Goal: Transaction & Acquisition: Purchase product/service

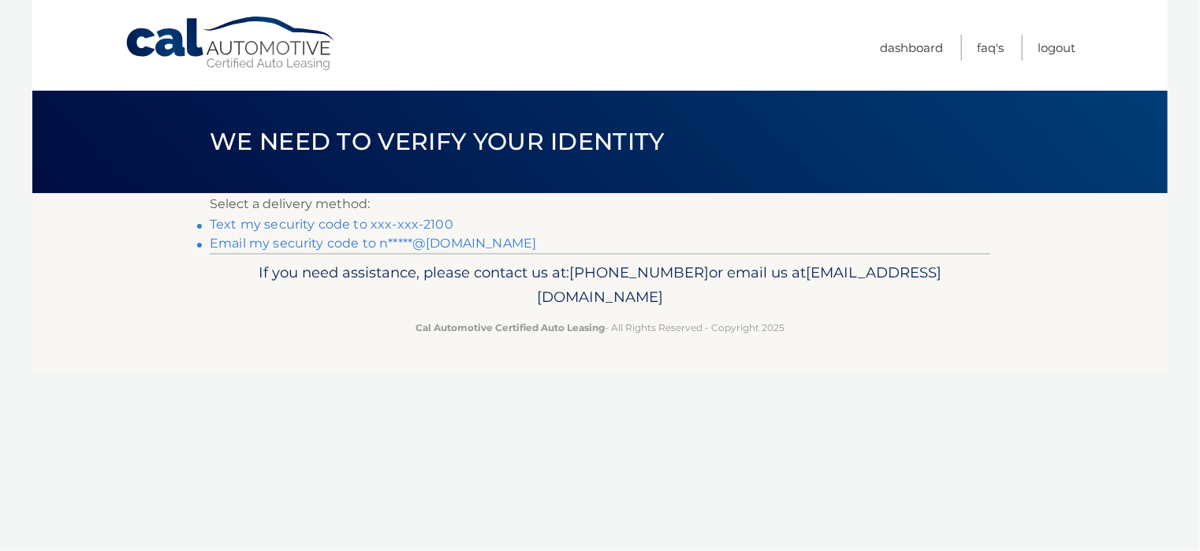
click at [419, 228] on link "Text my security code to xxx-xxx-2100" at bounding box center [332, 224] width 244 height 15
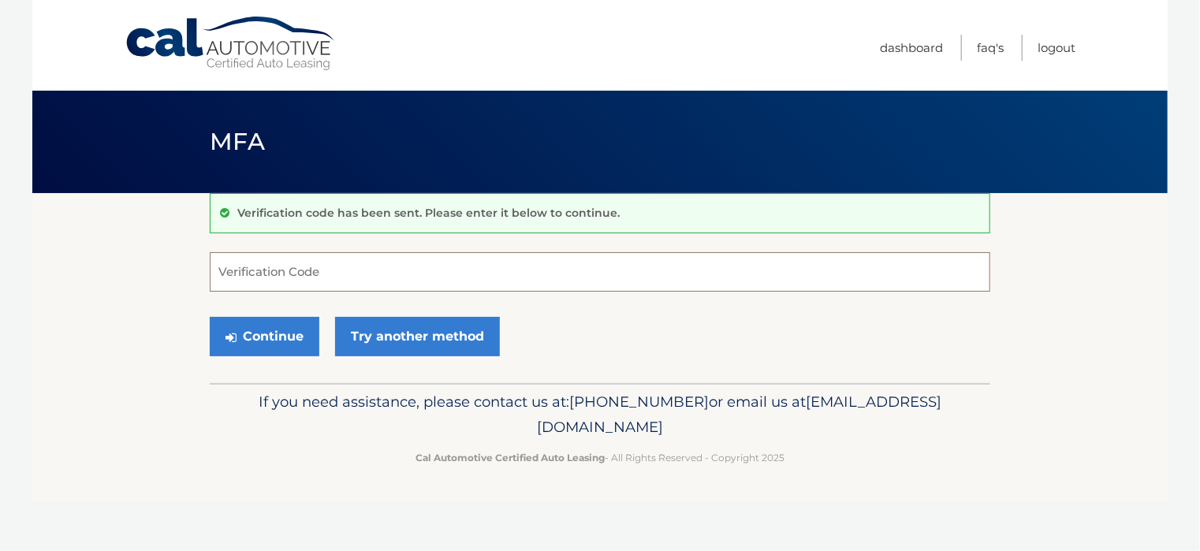
click at [358, 267] on input "Verification Code" at bounding box center [600, 271] width 780 height 39
type input "827184"
click at [210, 317] on button "Continue" at bounding box center [265, 336] width 110 height 39
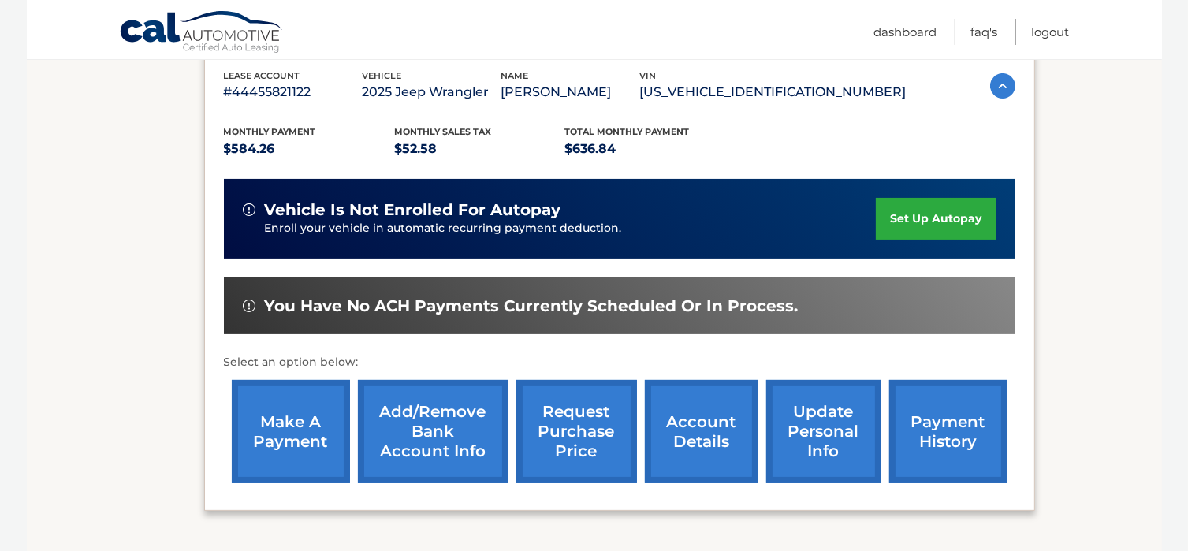
scroll to position [315, 0]
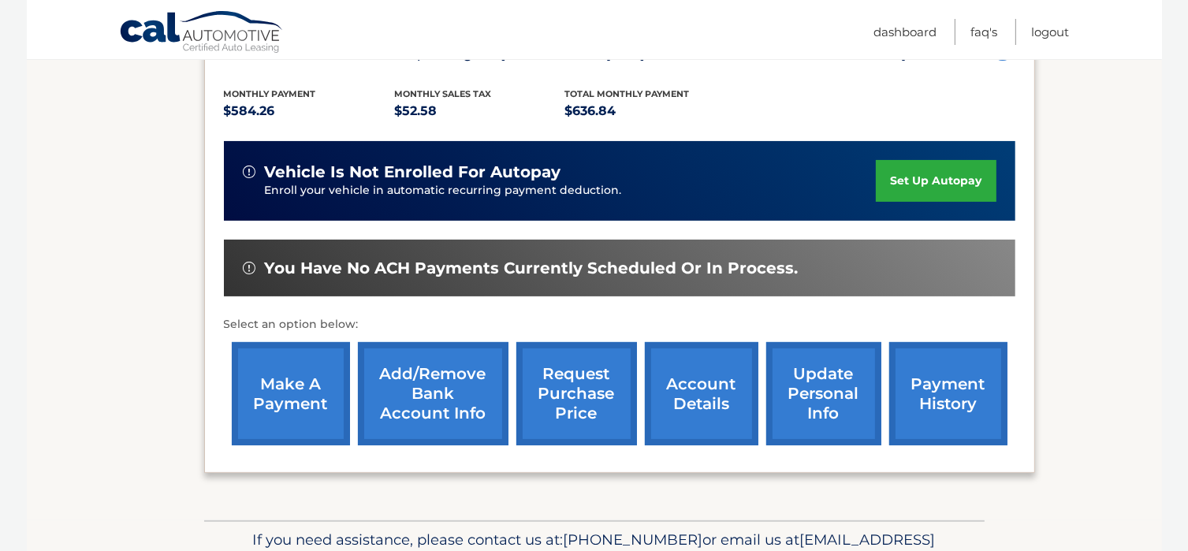
click at [285, 386] on link "make a payment" at bounding box center [291, 393] width 118 height 103
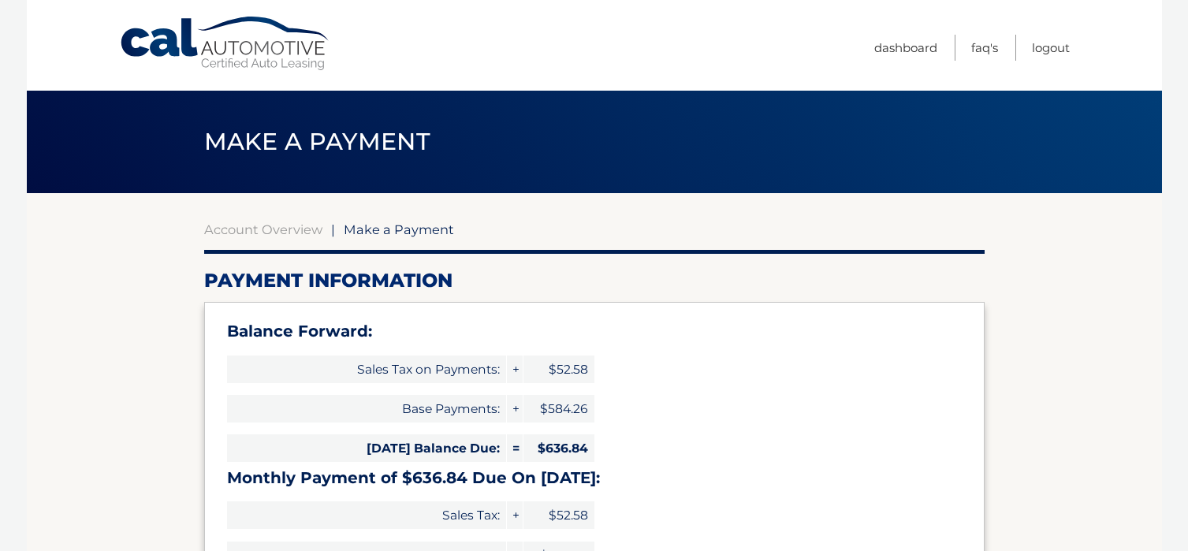
select select "YTA3OGZlYjQtOTE5YS00MzgxLWJkMzctZDUyODA2OWE0Y2Vj"
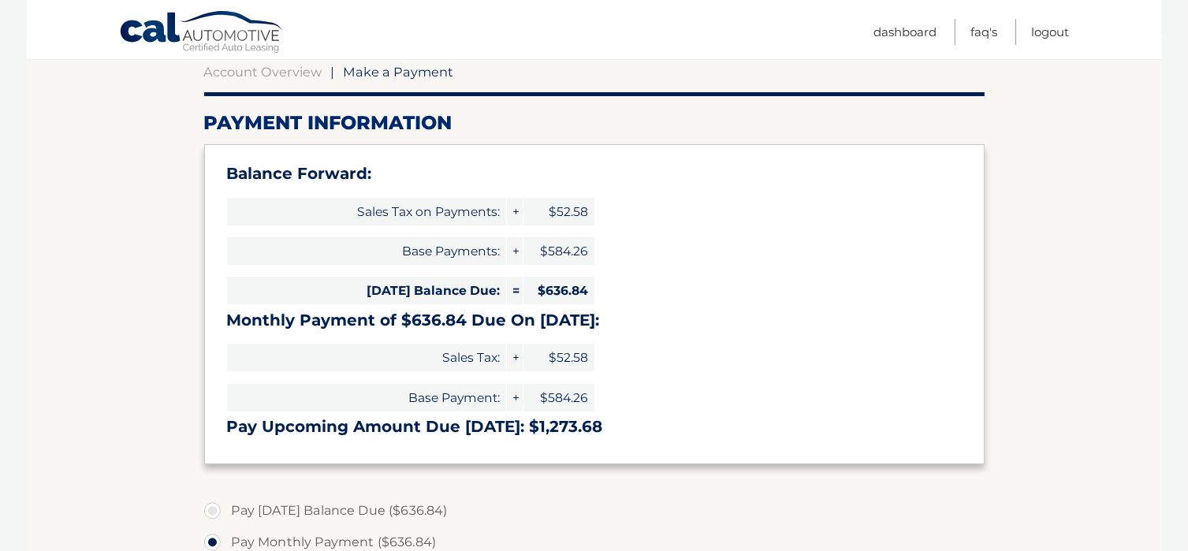
scroll to position [236, 0]
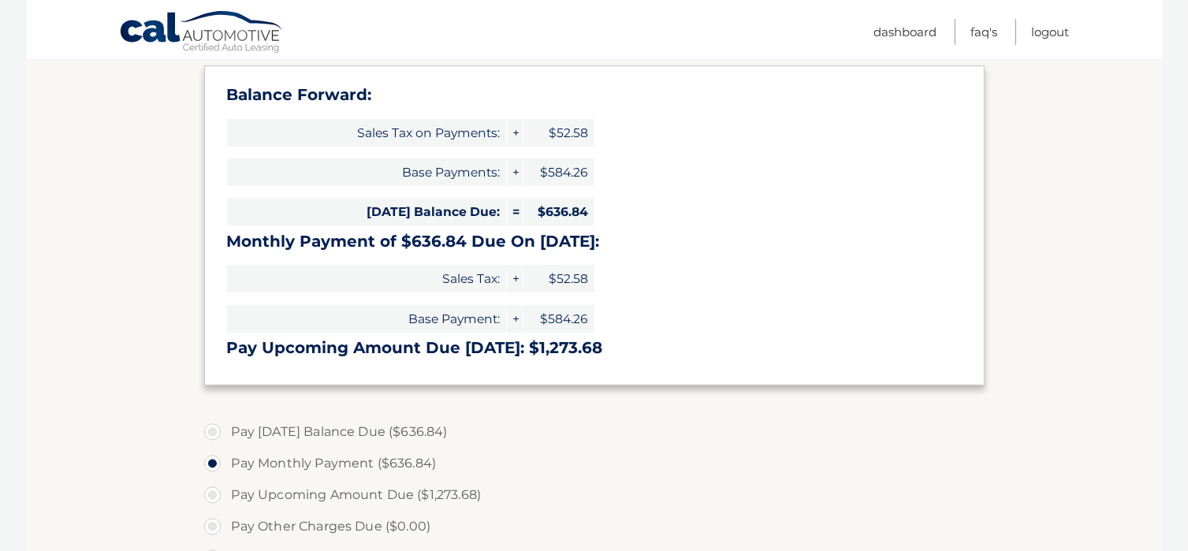
click at [215, 433] on label "Pay Today's Balance Due ($636.84)" at bounding box center [594, 432] width 780 height 32
click at [215, 433] on input "Pay Today's Balance Due ($636.84)" at bounding box center [218, 428] width 16 height 25
radio input "true"
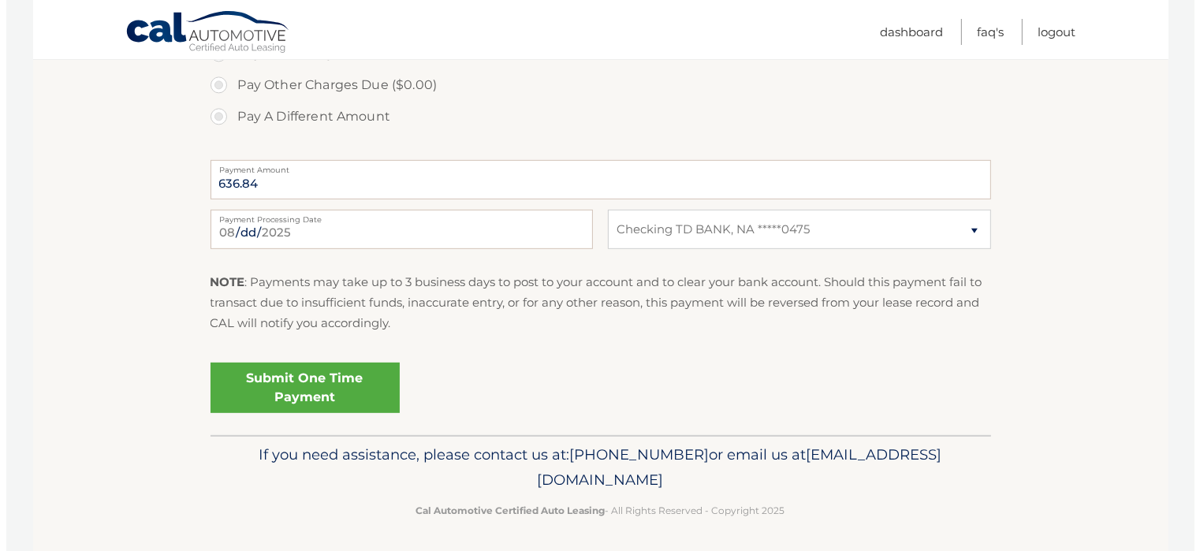
scroll to position [681, 0]
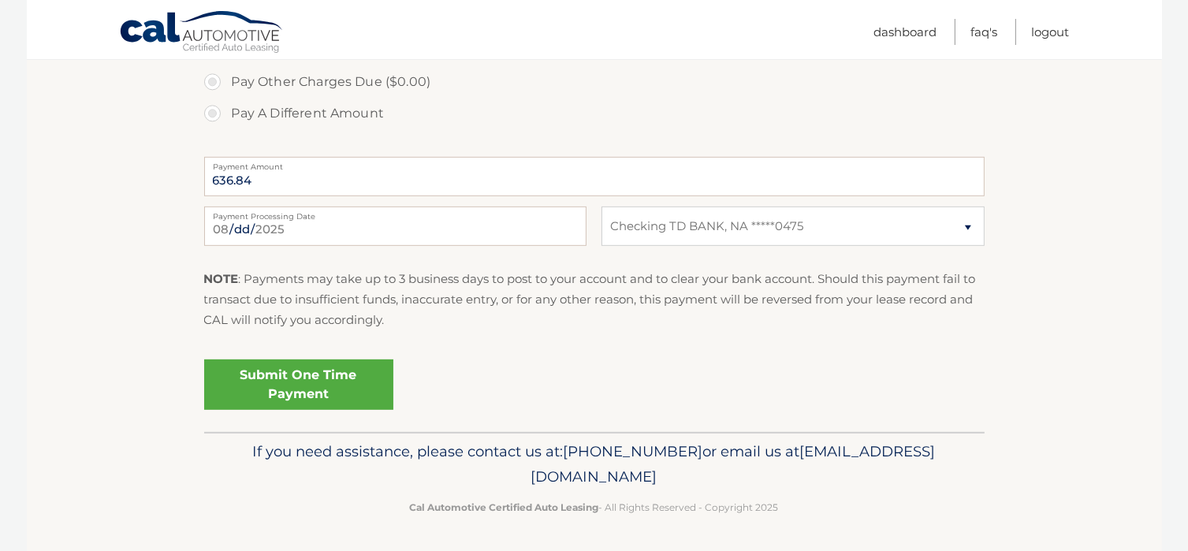
click at [311, 386] on link "Submit One Time Payment" at bounding box center [298, 384] width 189 height 50
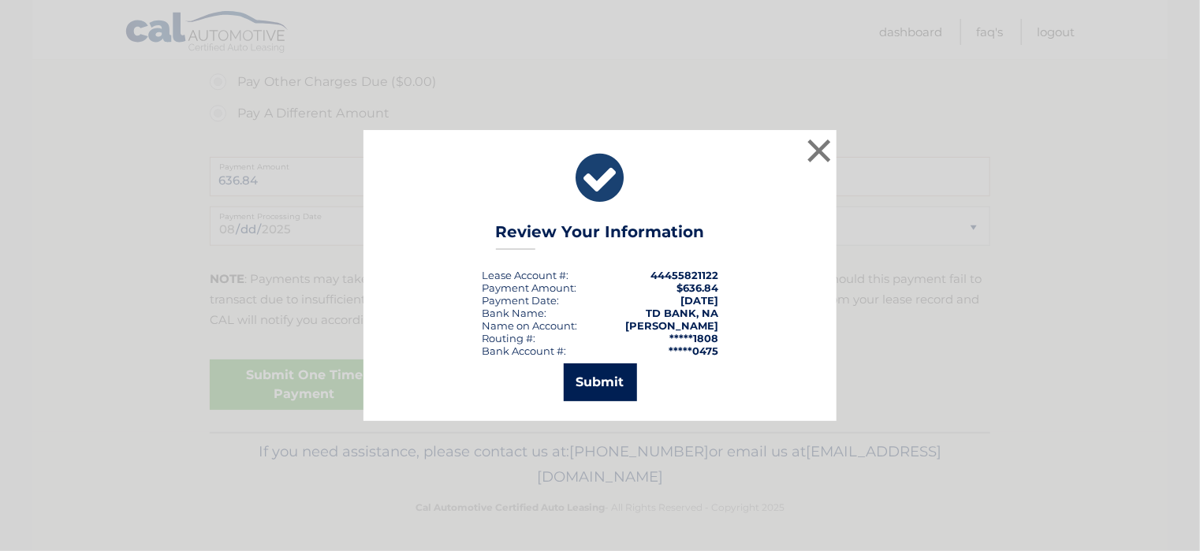
click at [601, 386] on button "Submit" at bounding box center [600, 382] width 73 height 38
